Goal: Transaction & Acquisition: Subscribe to service/newsletter

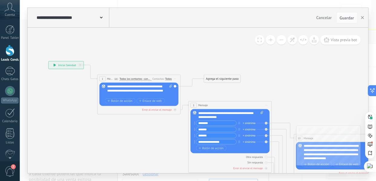
drag, startPoint x: 46, startPoint y: 75, endPoint x: 176, endPoint y: 131, distance: 140.9
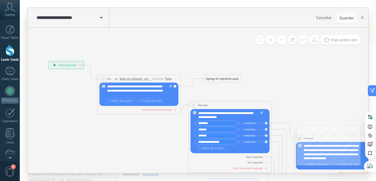
drag, startPoint x: 74, startPoint y: 87, endPoint x: 113, endPoint y: 58, distance: 48.9
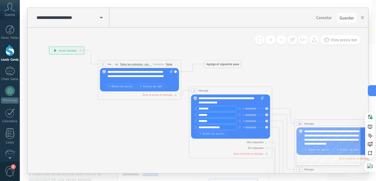
click at [55, 50] on icon at bounding box center [55, 50] width 2 height 3
click at [53, 50] on div "**********" at bounding box center [66, 51] width 35 height 8
click at [170, 72] on icon at bounding box center [171, 71] width 3 height 3
click input "Subir" at bounding box center [0, 0] width 0 height 0
click at [132, 65] on span "Todos los contactos - canales seleccionados" at bounding box center [136, 64] width 32 height 3
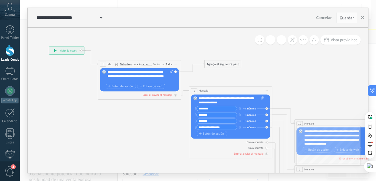
click at [132, 65] on button "Todos los contactos - canales seleccionados" at bounding box center [144, 64] width 52 height 8
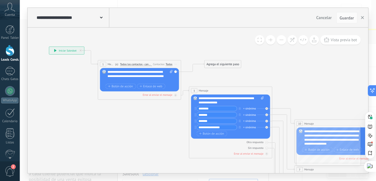
click at [103, 65] on div "1" at bounding box center [103, 64] width 6 height 5
click at [105, 64] on div "1" at bounding box center [103, 64] width 6 height 5
click at [72, 51] on div "**********" at bounding box center [66, 51] width 35 height 8
click at [71, 51] on div "**********" at bounding box center [66, 51] width 35 height 8
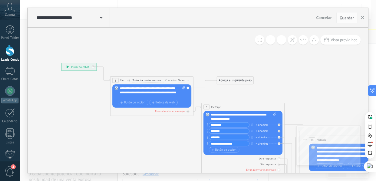
drag, startPoint x: 54, startPoint y: 69, endPoint x: 66, endPoint y: 85, distance: 20.1
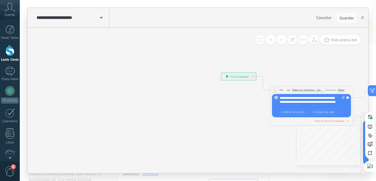
drag, startPoint x: 40, startPoint y: 66, endPoint x: 200, endPoint y: 76, distance: 159.7
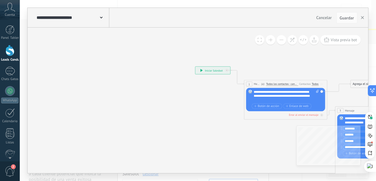
drag, startPoint x: 245, startPoint y: 110, endPoint x: 218, endPoint y: 103, distance: 27.7
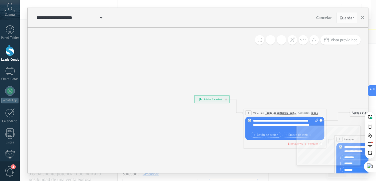
click at [100, 19] on span at bounding box center [101, 17] width 3 height 6
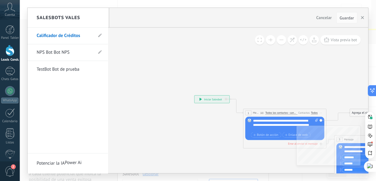
click at [60, 10] on h2 "Salesbots Vales" at bounding box center [59, 17] width 44 height 19
click at [63, 14] on h2 "Salesbots Vales" at bounding box center [59, 17] width 44 height 19
click at [169, 60] on div at bounding box center [198, 90] width 340 height 165
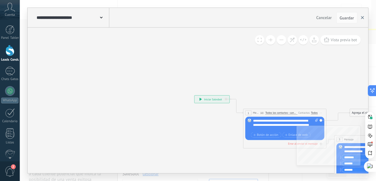
click at [361, 16] on icon "button" at bounding box center [362, 17] width 3 height 3
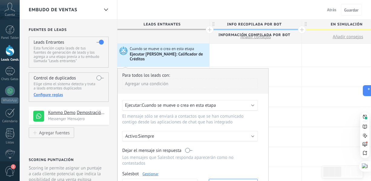
click at [10, 56] on div at bounding box center [9, 50] width 9 height 11
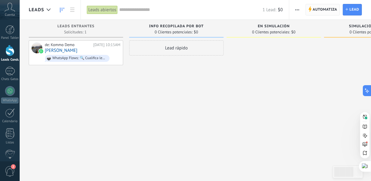
click at [318, 10] on span "Automatiza" at bounding box center [325, 9] width 25 height 11
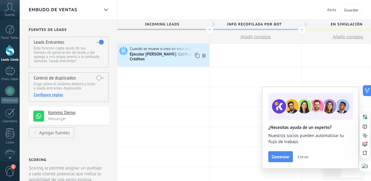
click at [122, 49] on icon at bounding box center [122, 50] width 10 height 9
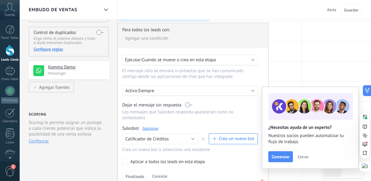
scroll to position [55, 0]
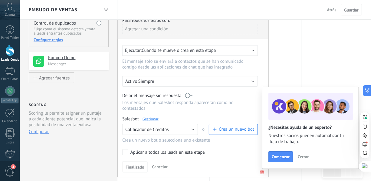
click at [306, 157] on span "Cerrar" at bounding box center [303, 156] width 11 height 4
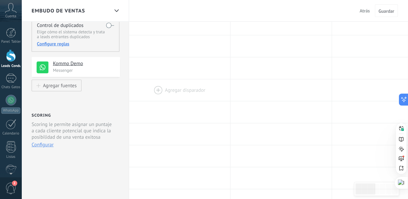
scroll to position [0, 0]
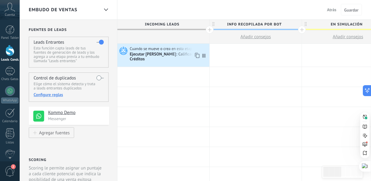
click at [122, 50] on use at bounding box center [123, 51] width 8 height 8
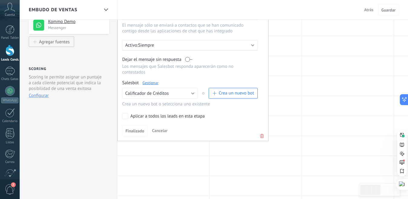
scroll to position [60, 0]
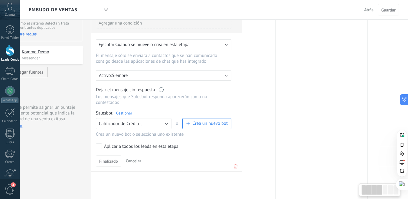
drag, startPoint x: 213, startPoint y: 146, endPoint x: 175, endPoint y: 145, distance: 37.8
click at [187, 139] on div "Para todos los leads con: Agregar una condición Ejecutar: Cuando se mueve o cre…" at bounding box center [166, 90] width 151 height 164
drag, startPoint x: 105, startPoint y: 144, endPoint x: 179, endPoint y: 144, distance: 73.5
click at [191, 144] on label "Aplicar a todos los leads en esta etapa" at bounding box center [162, 146] width 133 height 6
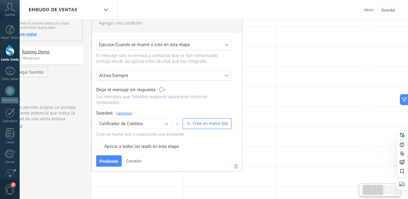
scroll to position [0, 95]
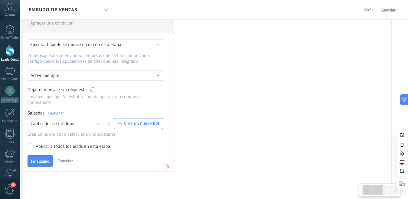
drag, startPoint x: 179, startPoint y: 144, endPoint x: 129, endPoint y: 143, distance: 49.6
click at [110, 145] on label "Aplicar a todos los leads en esta etapa" at bounding box center [94, 146] width 133 height 6
click at [161, 143] on label "Aplicar a todos los leads en esta etapa" at bounding box center [94, 146] width 133 height 6
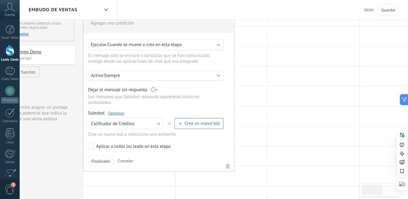
click at [100, 143] on div "Aplicar a todos los leads en esta etapa" at bounding box center [133, 146] width 74 height 6
drag, startPoint x: 116, startPoint y: 144, endPoint x: 119, endPoint y: 144, distance: 4.0
click at [116, 144] on div "Aplicar a todos los leads en esta etapa" at bounding box center [133, 146] width 74 height 6
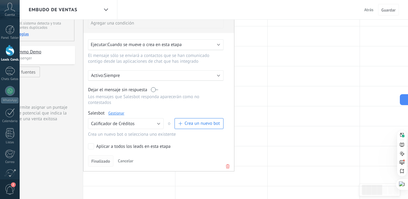
click at [99, 159] on span "Finalizado" at bounding box center [100, 161] width 19 height 4
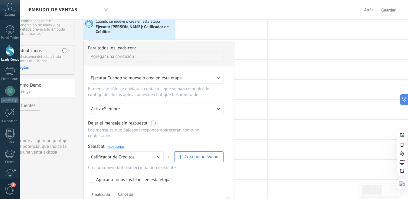
scroll to position [0, 0]
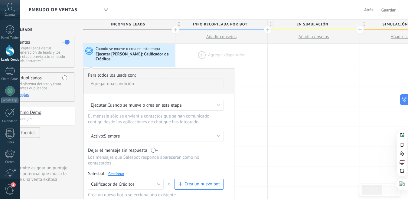
click at [210, 54] on div at bounding box center [221, 55] width 92 height 23
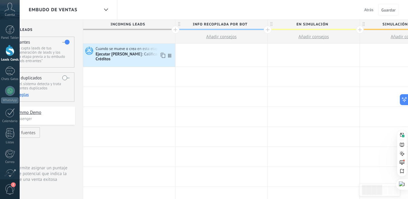
click at [91, 51] on icon at bounding box center [88, 50] width 10 height 9
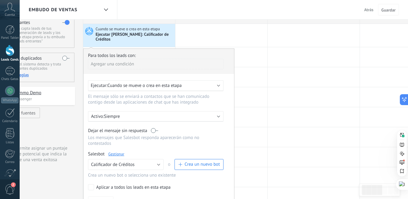
scroll to position [30, 0]
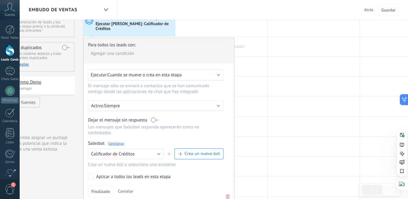
click at [190, 31] on div at bounding box center [221, 24] width 92 height 23
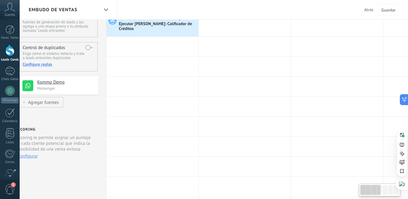
scroll to position [0, 0]
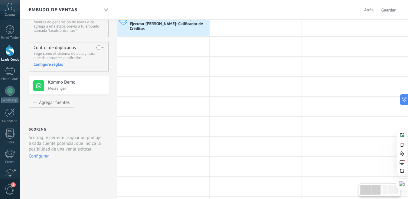
drag, startPoint x: 38, startPoint y: 110, endPoint x: 112, endPoint y: 113, distance: 74.5
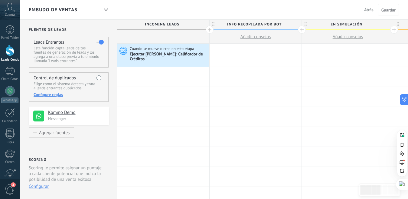
click at [368, 9] on span "Atrás" at bounding box center [368, 9] width 9 height 5
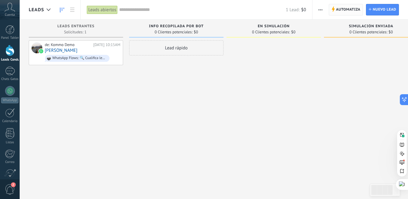
click at [347, 12] on span "Automatiza" at bounding box center [348, 9] width 25 height 11
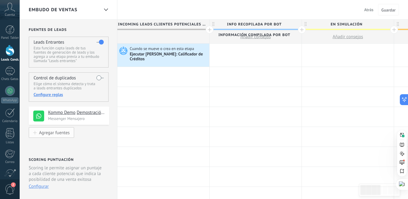
click at [47, 134] on div "Agregar fuentes" at bounding box center [54, 132] width 31 height 5
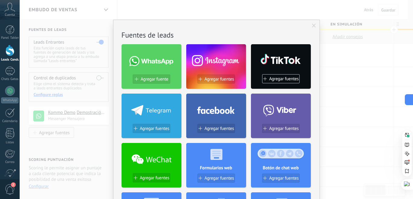
click at [312, 26] on span at bounding box center [314, 26] width 4 height 4
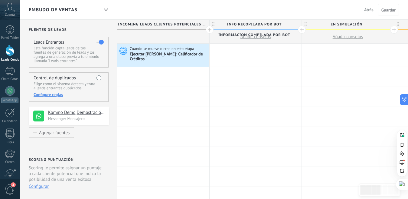
click at [88, 122] on div "Kommo Demo Demostración de Kommo Messenger Mensajero" at bounding box center [69, 115] width 80 height 18
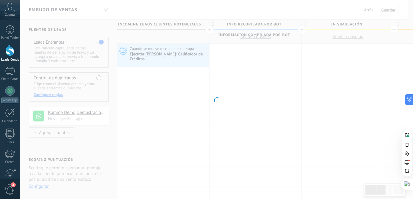
click at [84, 114] on div at bounding box center [217, 99] width 394 height 199
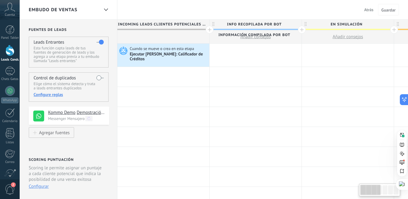
click at [88, 119] on icon at bounding box center [89, 118] width 4 height 4
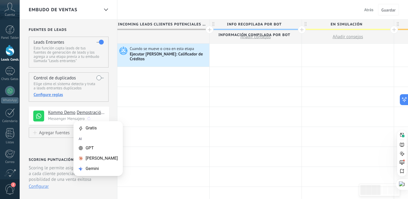
click at [65, 120] on p "Messenger Mensajero" at bounding box center [76, 118] width 57 height 5
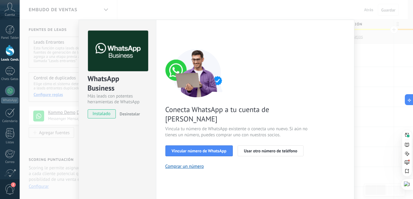
click at [121, 57] on img at bounding box center [118, 51] width 60 height 41
click at [98, 81] on div "WhatsApp Business" at bounding box center [118, 83] width 60 height 19
click at [108, 65] on img at bounding box center [118, 51] width 60 height 41
click at [108, 64] on img at bounding box center [118, 51] width 60 height 41
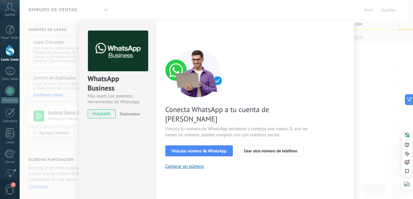
click at [108, 64] on img at bounding box center [118, 51] width 60 height 41
click at [103, 88] on div "WhatsApp Business" at bounding box center [118, 83] width 60 height 19
click at [106, 86] on div "WhatsApp Business" at bounding box center [118, 83] width 60 height 19
click at [106, 74] on div "WhatsApp Business Más leads con potentes herramientas de WhatsApp" at bounding box center [118, 67] width 60 height 74
click at [109, 58] on img at bounding box center [118, 51] width 60 height 41
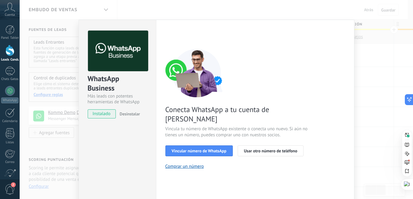
click at [112, 41] on img at bounding box center [118, 51] width 60 height 41
drag, startPoint x: 92, startPoint y: 59, endPoint x: 94, endPoint y: 54, distance: 5.0
click at [92, 59] on img at bounding box center [118, 51] width 60 height 41
click at [95, 53] on img at bounding box center [118, 51] width 60 height 41
drag, startPoint x: 95, startPoint y: 53, endPoint x: 96, endPoint y: 79, distance: 25.7
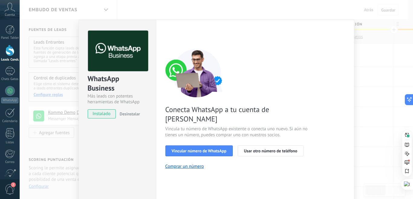
click at [95, 64] on img at bounding box center [118, 51] width 60 height 41
drag, startPoint x: 96, startPoint y: 79, endPoint x: 96, endPoint y: 90, distance: 10.6
click at [96, 84] on div "WhatsApp Business" at bounding box center [118, 83] width 60 height 19
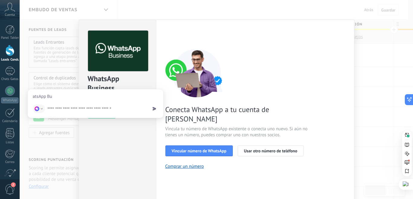
click at [126, 74] on div "WhatsApp Business" at bounding box center [118, 83] width 60 height 19
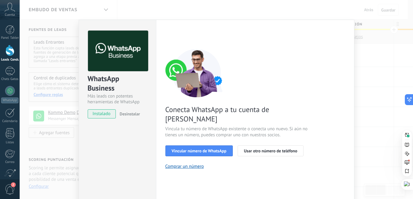
click at [375, 60] on div "WhatsApp Business Más leads con potentes herramientas de WhatsApp instalado Des…" at bounding box center [217, 99] width 394 height 199
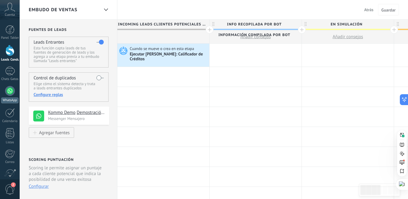
click at [8, 96] on div at bounding box center [10, 91] width 10 height 10
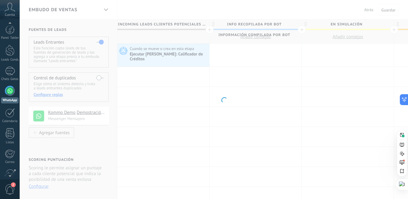
scroll to position [7, 0]
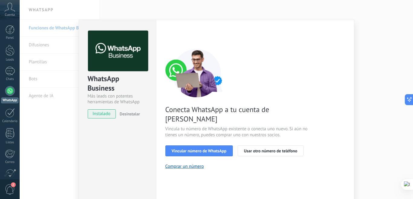
click at [97, 73] on div "WhatsApp Business Más leads con potentes herramientas de WhatsApp" at bounding box center [118, 67] width 60 height 74
click at [107, 60] on img at bounding box center [118, 51] width 60 height 41
click at [388, 25] on div "WhatsApp Business Más leads con potentes herramientas de WhatsApp instalado Des…" at bounding box center [217, 99] width 394 height 199
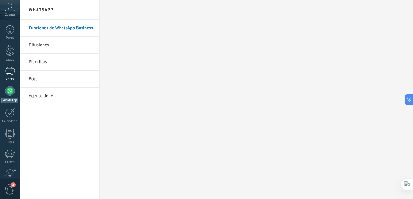
click at [12, 74] on div at bounding box center [10, 71] width 10 height 9
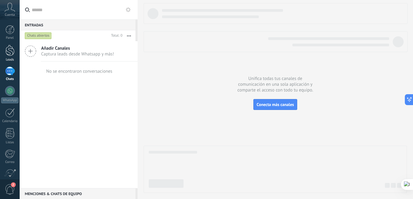
click at [10, 49] on div at bounding box center [9, 50] width 9 height 11
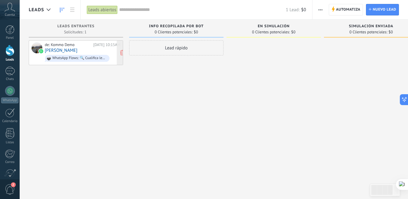
click at [94, 47] on div "[DATE] 10:15AM" at bounding box center [106, 44] width 27 height 5
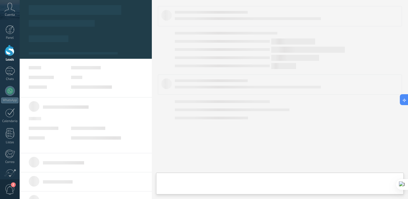
click at [78, 52] on div at bounding box center [73, 53] width 89 height 2
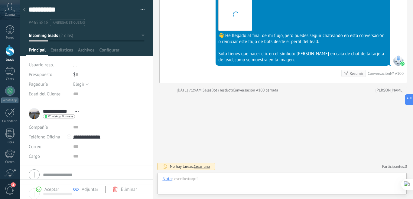
scroll to position [9, 0]
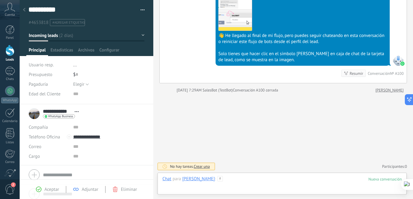
click at [330, 179] on div at bounding box center [282, 185] width 240 height 18
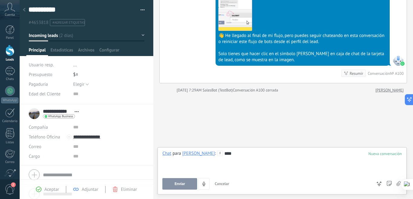
click at [179, 185] on span "Enviar" at bounding box center [180, 183] width 11 height 4
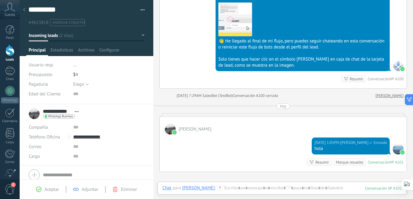
scroll to position [878, 0]
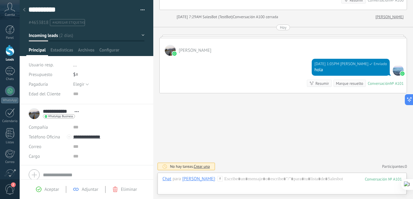
click at [49, 190] on span "Aceptar" at bounding box center [51, 189] width 15 height 6
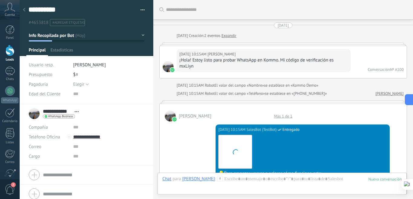
scroll to position [9, 0]
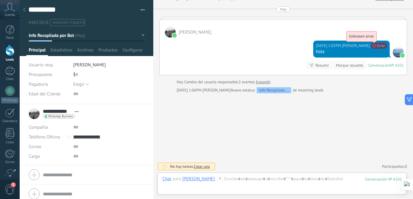
click at [374, 39] on span "Unknown error" at bounding box center [361, 36] width 25 height 5
click at [8, 92] on div at bounding box center [10, 91] width 10 height 10
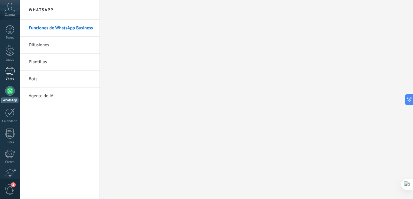
click at [10, 71] on div at bounding box center [10, 71] width 10 height 9
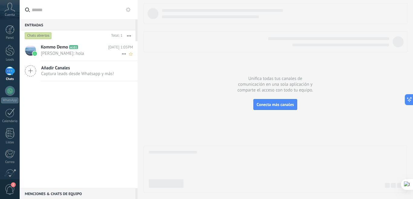
click at [86, 57] on div "Kommo Demo A101 Hoy 1:05PM Andres Rativa: hola" at bounding box center [89, 50] width 97 height 19
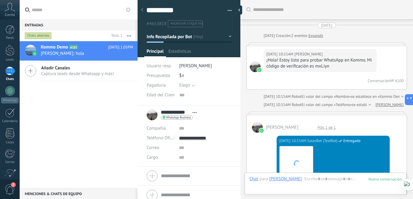
scroll to position [973, 0]
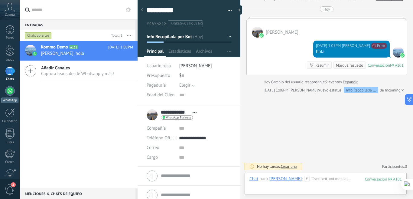
click at [13, 93] on div at bounding box center [10, 91] width 10 height 10
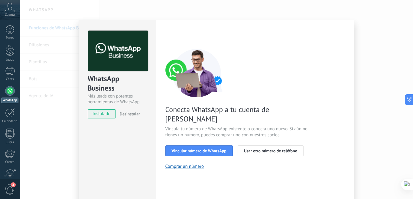
click at [110, 52] on img at bounding box center [118, 51] width 60 height 41
click at [108, 81] on div "WhatsApp Business" at bounding box center [118, 83] width 60 height 19
click at [116, 81] on div "WhatsApp Business" at bounding box center [118, 83] width 60 height 19
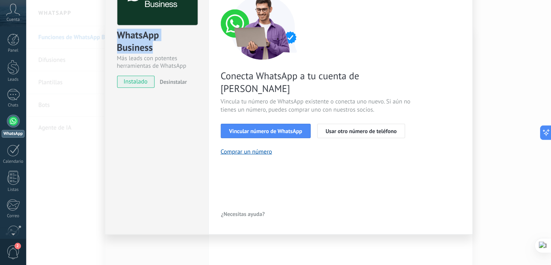
scroll to position [22, 0]
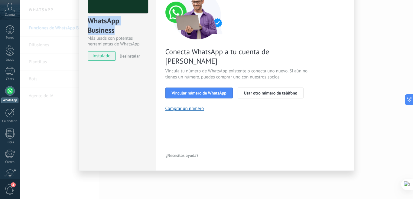
type textarea "**********"
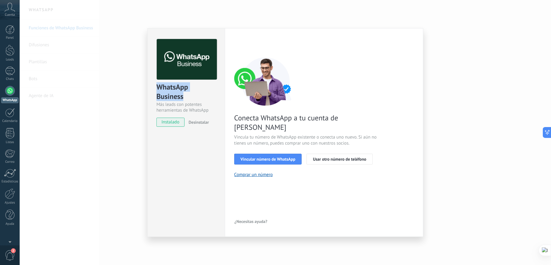
scroll to position [0, 0]
click at [257, 157] on span "Vincular número de WhatsApp" at bounding box center [267, 159] width 55 height 4
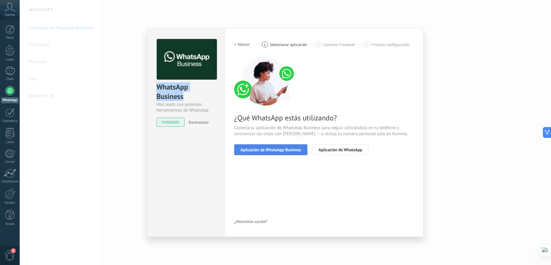
click at [269, 146] on button "Aplicación de WhatsApp Business" at bounding box center [270, 149] width 73 height 11
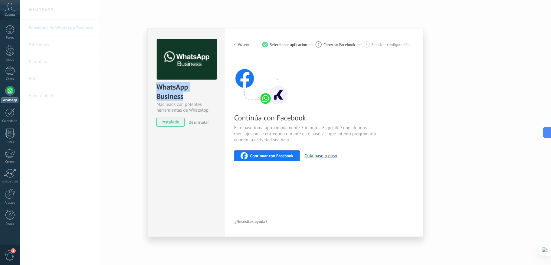
click at [413, 128] on div "WhatsApp Business Más leads con potentes herramientas de WhatsApp instalado Des…" at bounding box center [285, 132] width 531 height 265
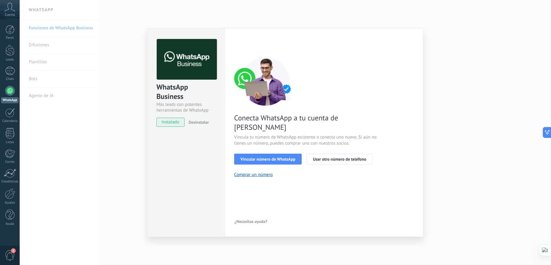
click at [413, 136] on div "WhatsApp Business Más leads con potentes herramientas de WhatsApp instalado Des…" at bounding box center [285, 132] width 531 height 265
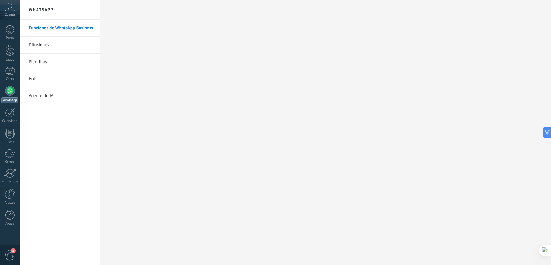
click at [10, 12] on div "Cuenta" at bounding box center [10, 10] width 20 height 20
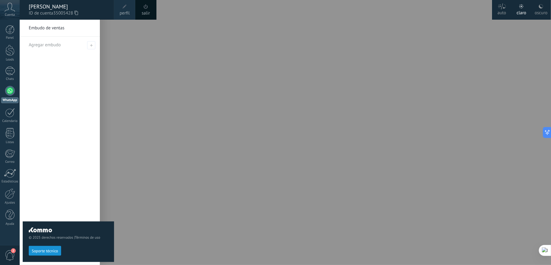
click at [54, 10] on span "ID de cuenta 35005428" at bounding box center [68, 13] width 79 height 7
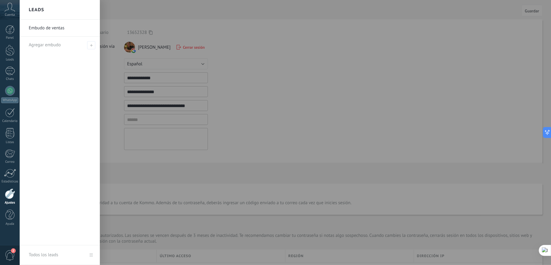
click at [371, 89] on div at bounding box center [295, 132] width 551 height 265
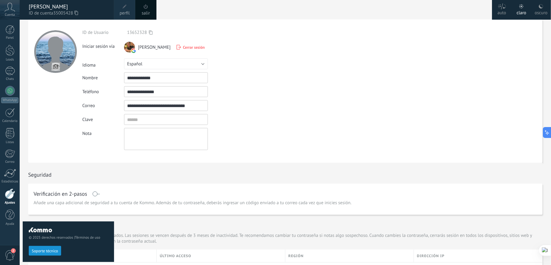
click at [57, 67] on div "© 2025 derechos reservados | Términos de uso Soporte técnico" at bounding box center [68, 142] width 91 height 245
click at [51, 47] on div "© 2025 derechos reservados | Términos de uso Soporte técnico" at bounding box center [68, 142] width 91 height 245
click at [150, 33] on icon at bounding box center [151, 32] width 4 height 5
click at [75, 11] on icon at bounding box center [76, 13] width 4 height 5
click at [10, 97] on link "WhatsApp" at bounding box center [10, 94] width 20 height 17
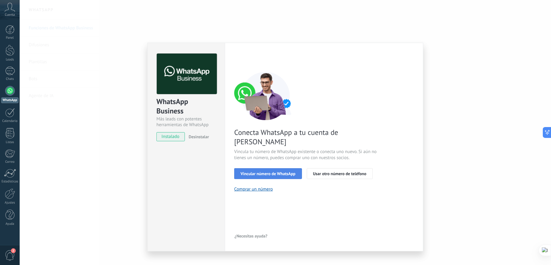
click at [275, 172] on span "Vincular número de WhatsApp" at bounding box center [267, 174] width 55 height 4
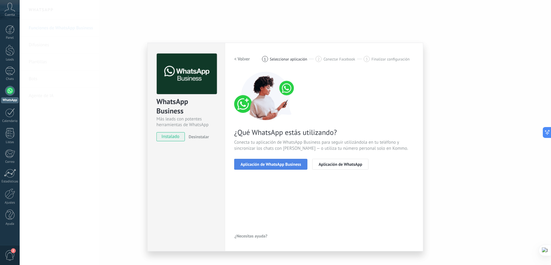
click at [271, 164] on span "Aplicación de WhatsApp Business" at bounding box center [270, 164] width 60 height 4
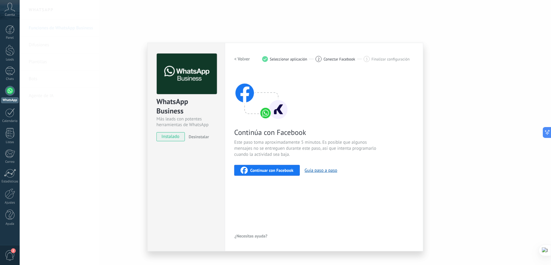
click at [269, 171] on span "Continuar con Facebook" at bounding box center [271, 170] width 43 height 4
click at [64, 96] on div "WhatsApp Business Más leads con potentes herramientas de WhatsApp instalado Des…" at bounding box center [285, 132] width 531 height 265
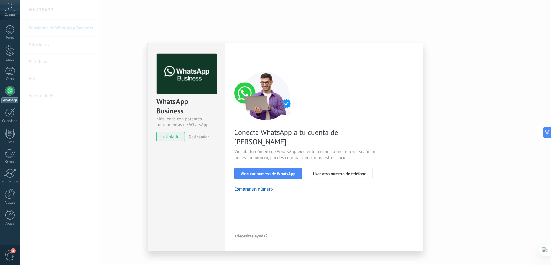
click at [413, 140] on div "WhatsApp Business Más leads con potentes herramientas de WhatsApp instalado Des…" at bounding box center [285, 132] width 531 height 265
click at [413, 138] on div "WhatsApp Business Más leads con potentes herramientas de WhatsApp instalado Des…" at bounding box center [285, 132] width 531 height 265
click at [289, 172] on span "Vincular número de WhatsApp" at bounding box center [267, 174] width 55 height 4
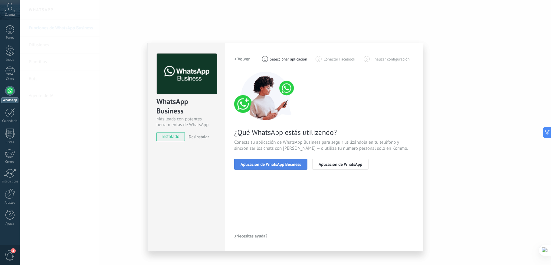
click at [276, 166] on span "Aplicación de WhatsApp Business" at bounding box center [270, 164] width 60 height 4
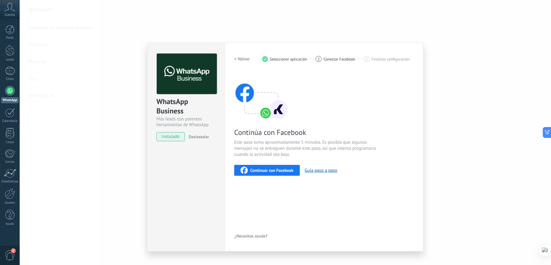
click at [250, 172] on span "Continuar con Facebook" at bounding box center [271, 170] width 43 height 4
